Goal: Find contact information: Find contact information

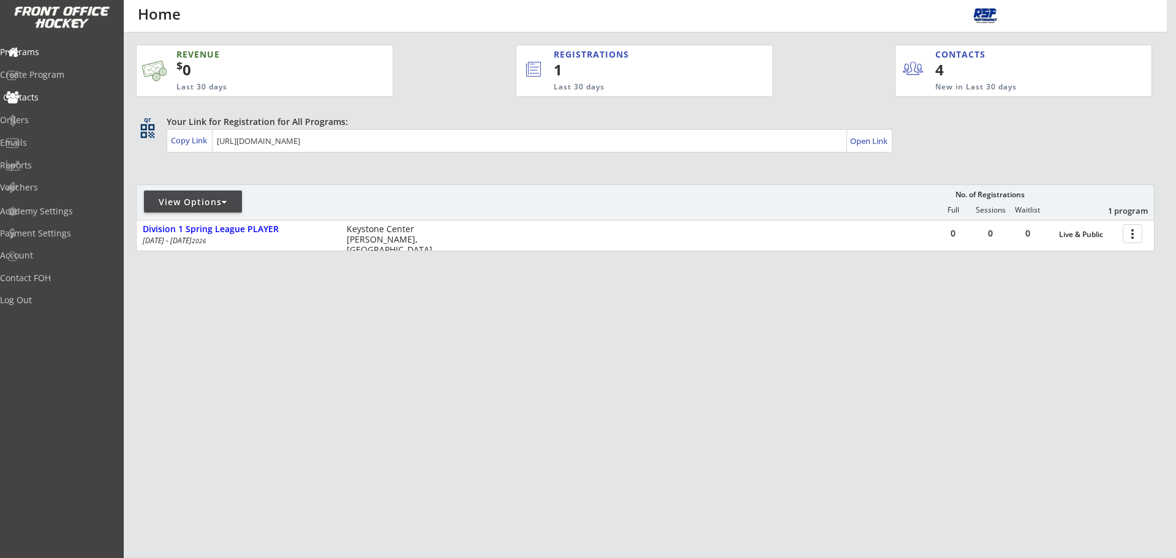
click at [52, 103] on div "Contacts" at bounding box center [58, 98] width 116 height 21
select select ""Players""
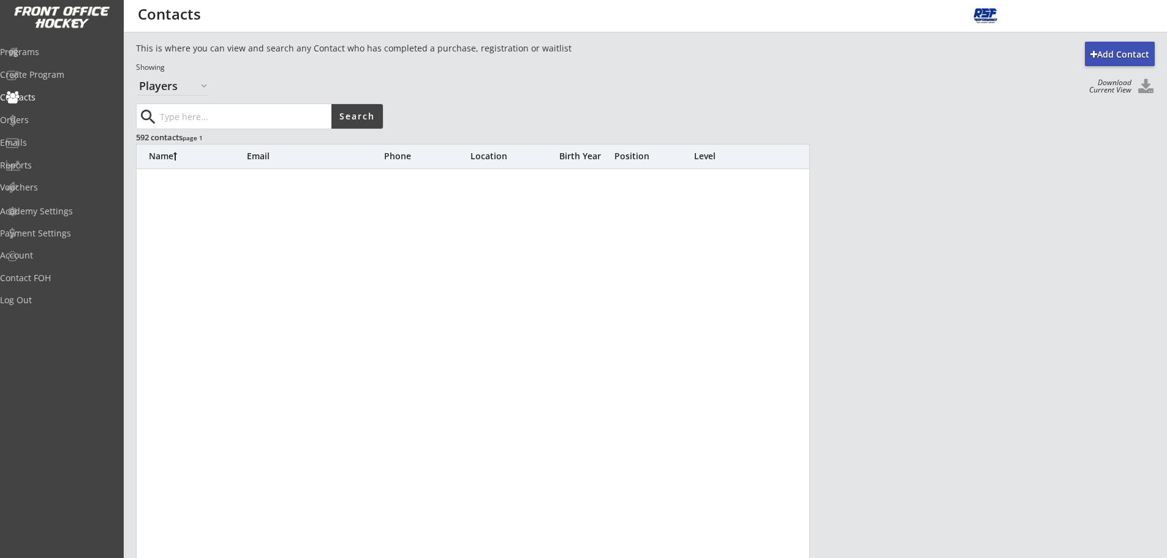
click at [183, 119] on input "input" at bounding box center [244, 116] width 174 height 25
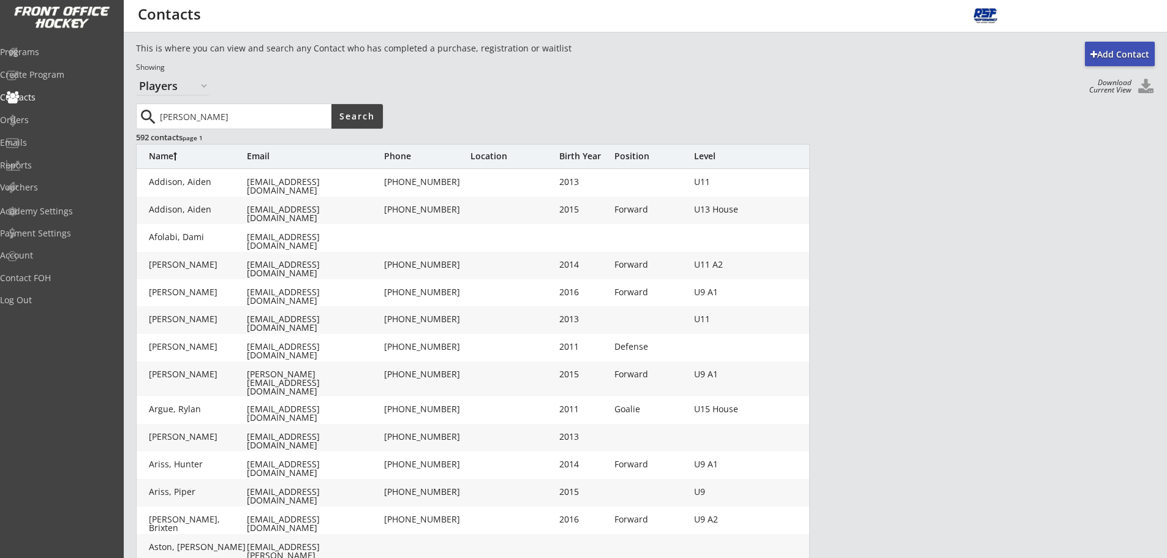
type input "[PERSON_NAME]"
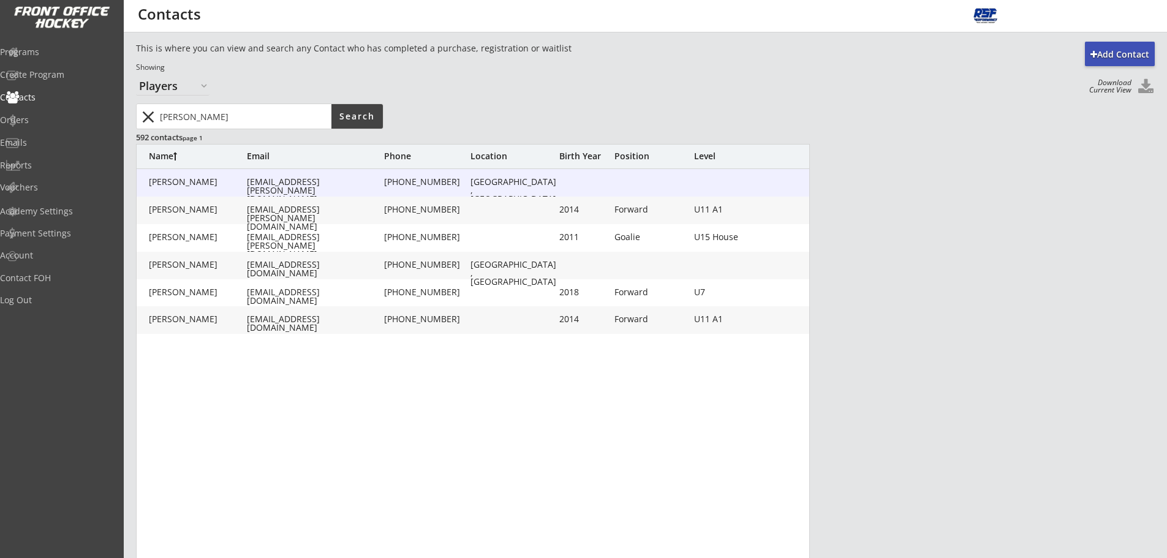
click at [262, 181] on div "[EMAIL_ADDRESS][PERSON_NAME][DOMAIN_NAME]" at bounding box center [314, 191] width 135 height 26
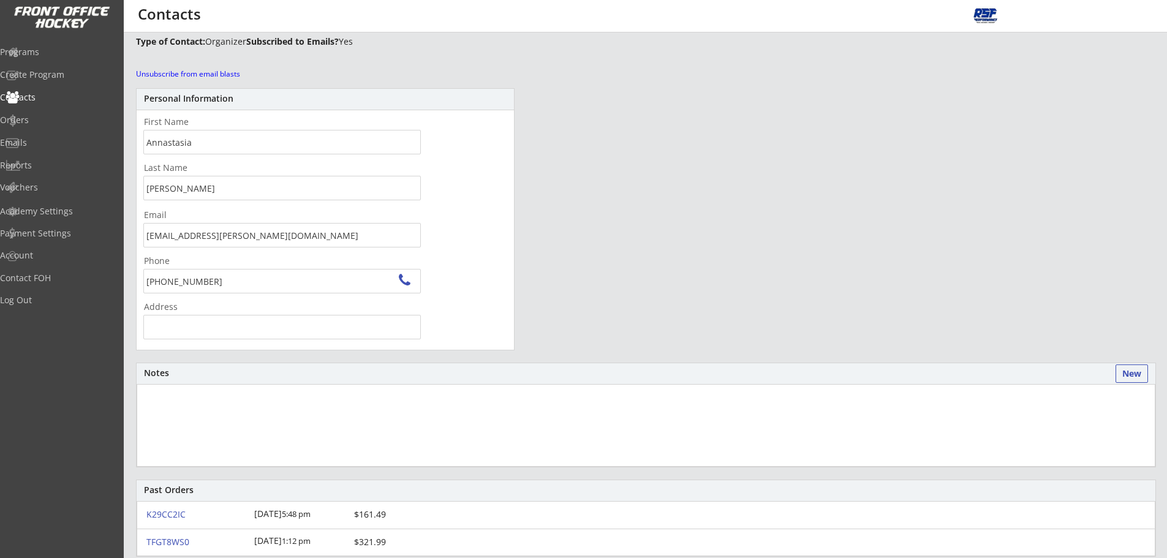
scroll to position [42, 0]
click at [83, 51] on div "Programs" at bounding box center [58, 52] width 110 height 9
